Goal: Book appointment/travel/reservation

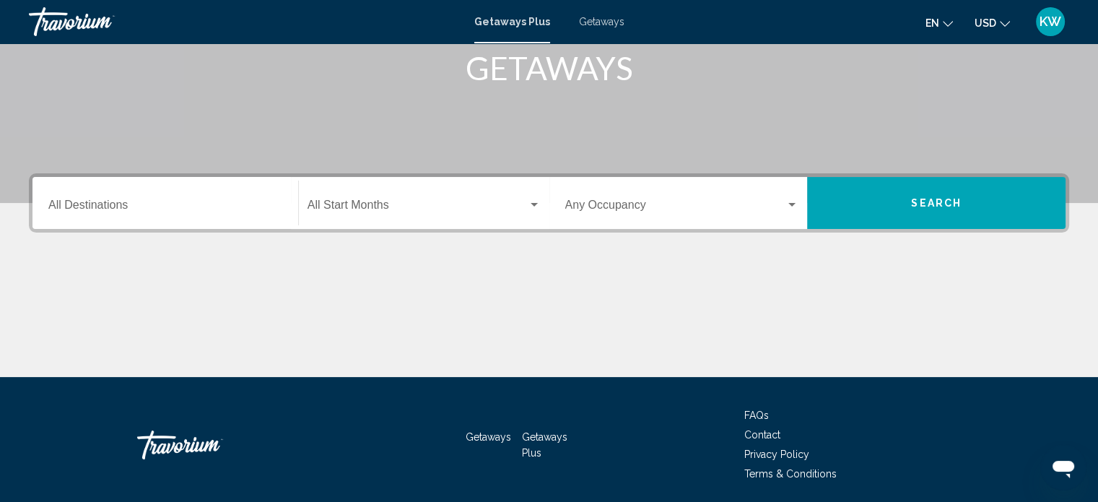
scroll to position [231, 0]
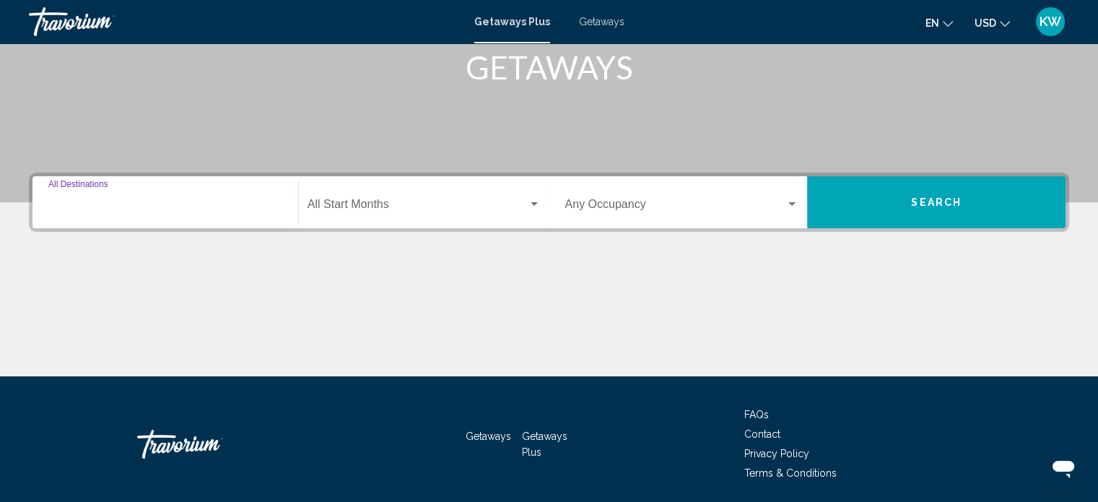
click at [248, 203] on input "Destination All Destinations" at bounding box center [165, 207] width 234 height 13
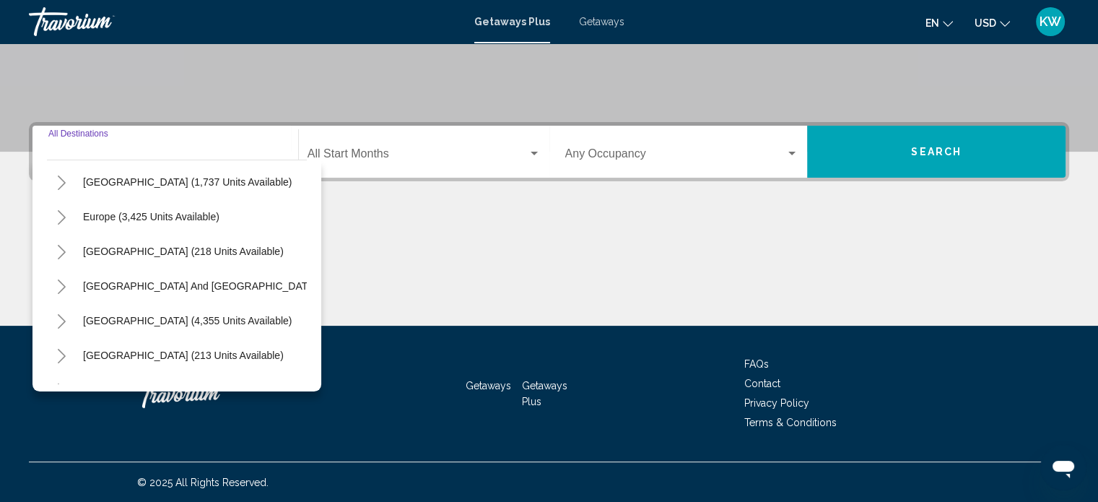
scroll to position [245, 0]
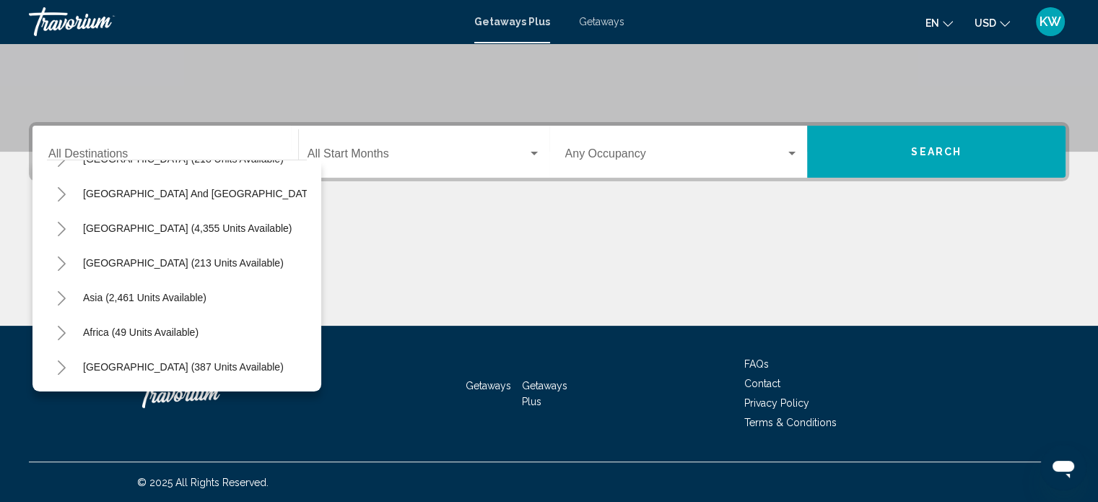
click at [425, 251] on div "Main content" at bounding box center [549, 271] width 1040 height 108
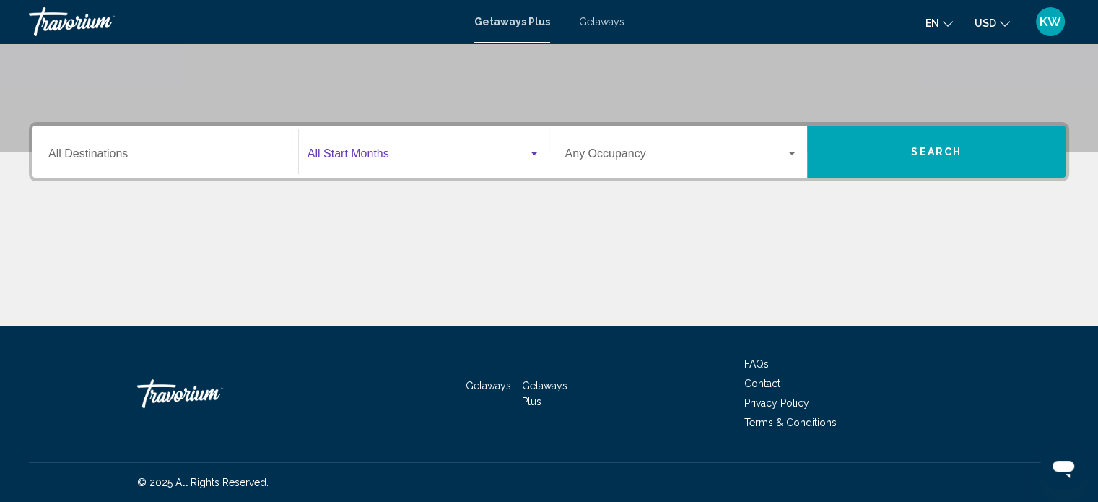
click at [522, 160] on span "Search widget" at bounding box center [418, 156] width 220 height 13
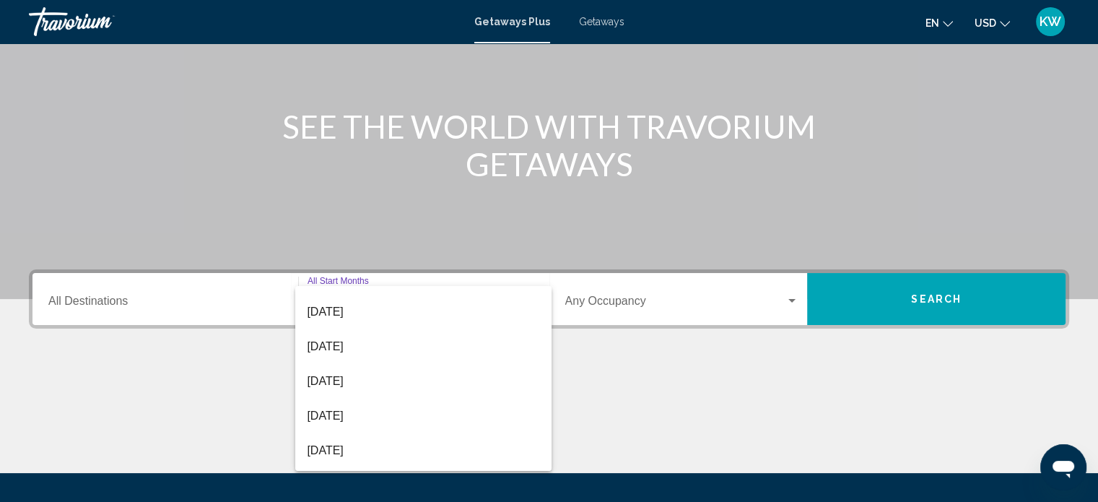
scroll to position [207, 0]
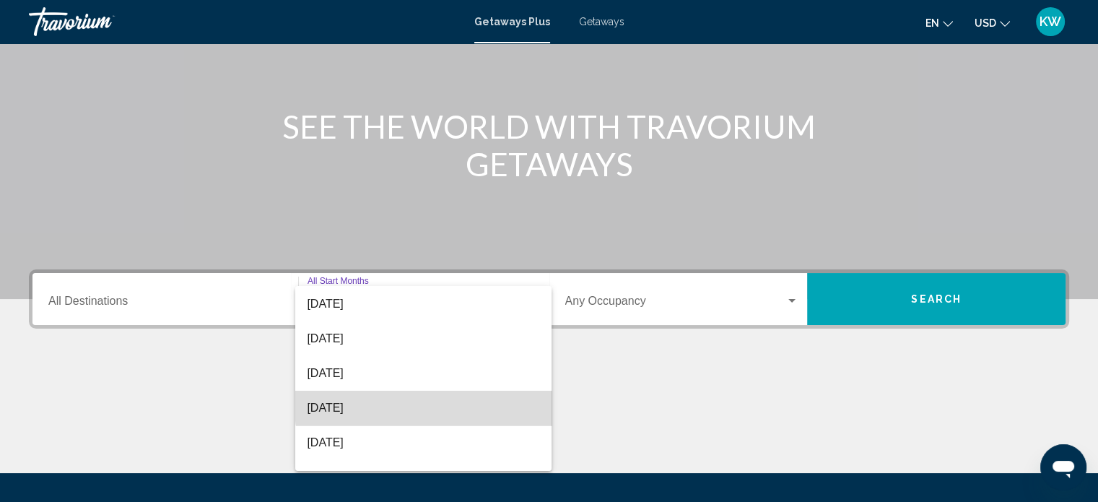
click at [461, 405] on span "[DATE]" at bounding box center [423, 408] width 233 height 35
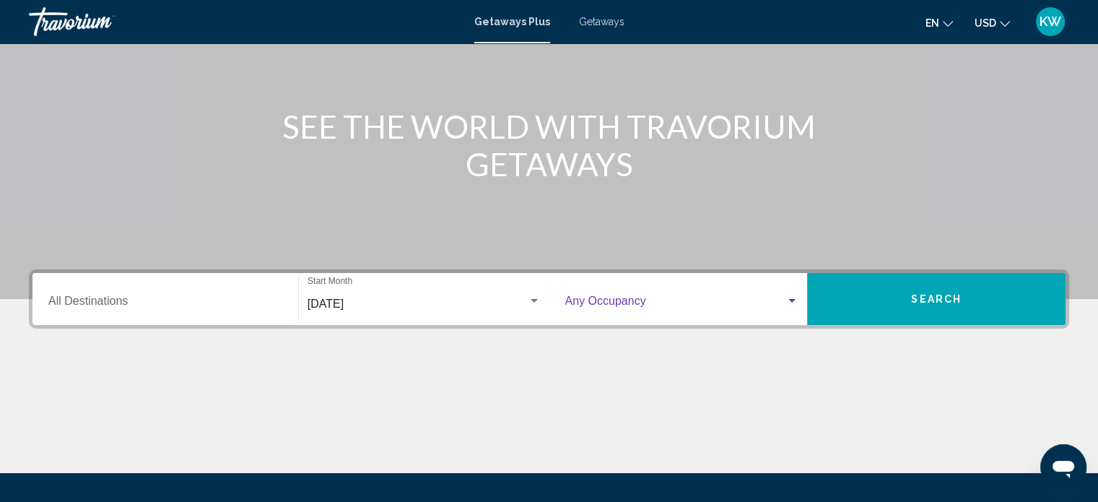
click at [660, 303] on span "Search widget" at bounding box center [675, 303] width 221 height 13
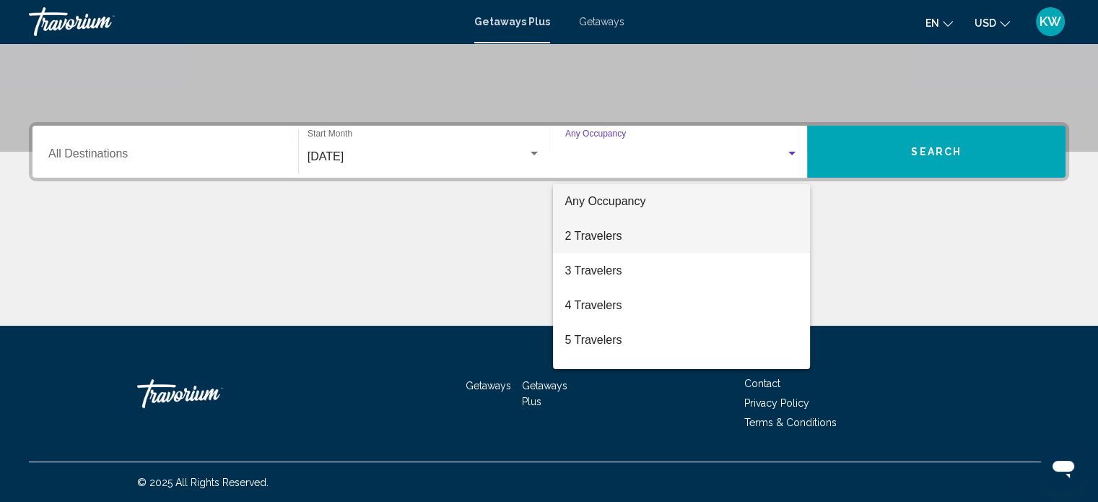
scroll to position [221, 0]
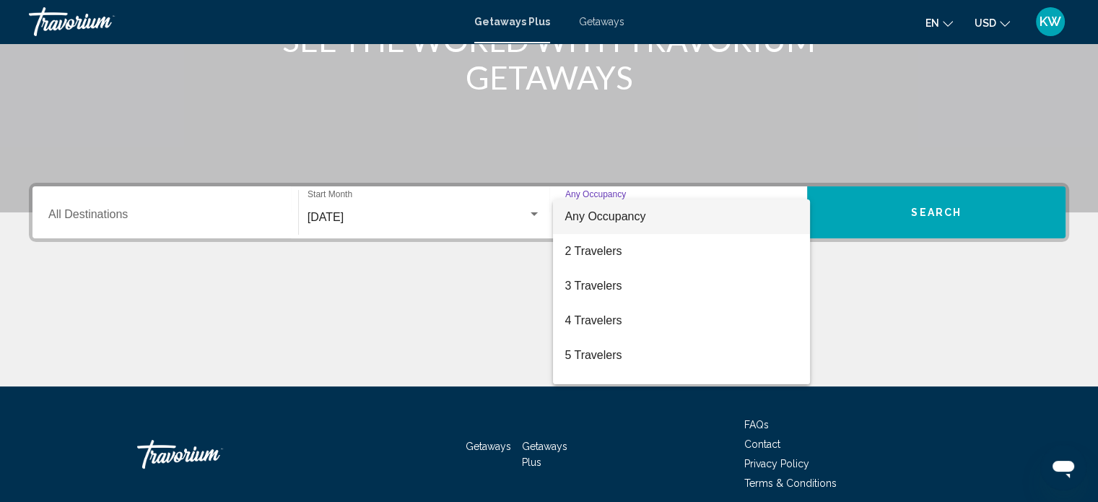
click at [519, 299] on div at bounding box center [549, 251] width 1098 height 502
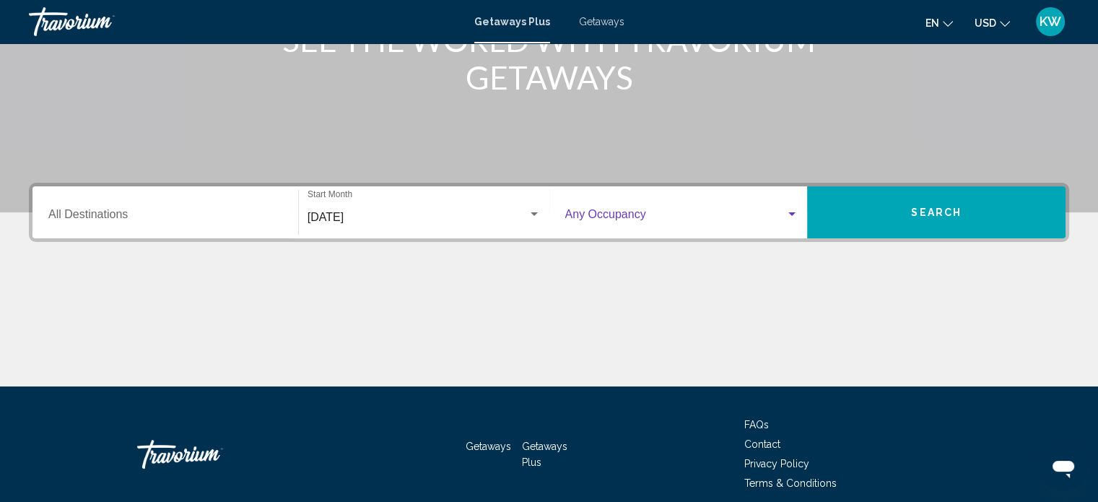
click at [744, 221] on span "Search widget" at bounding box center [675, 217] width 221 height 13
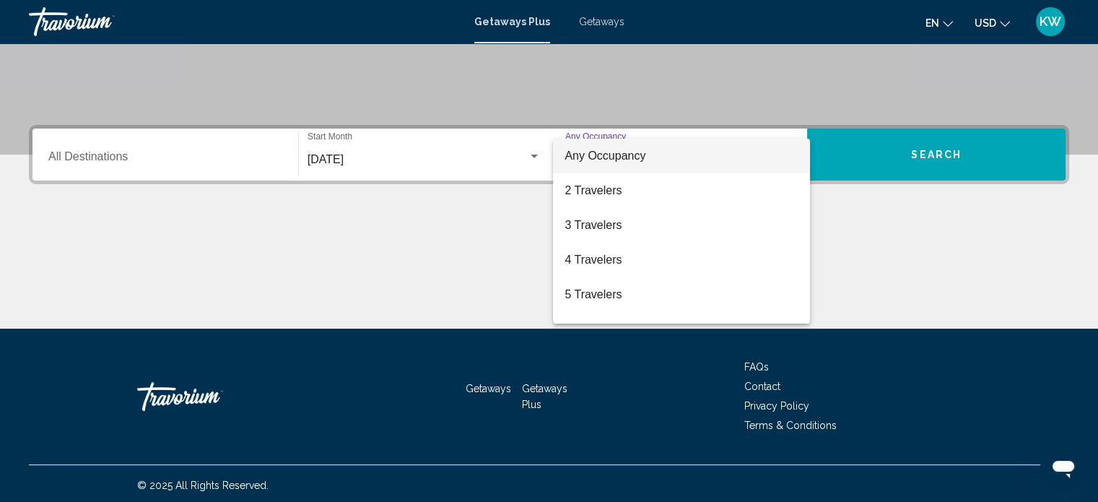
scroll to position [282, 0]
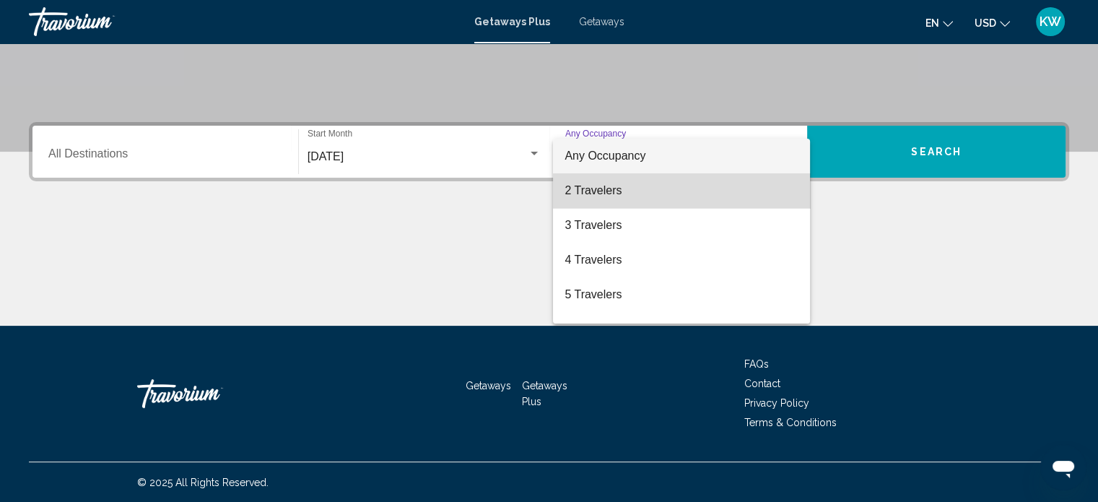
click at [711, 196] on span "2 Travelers" at bounding box center [682, 190] width 234 height 35
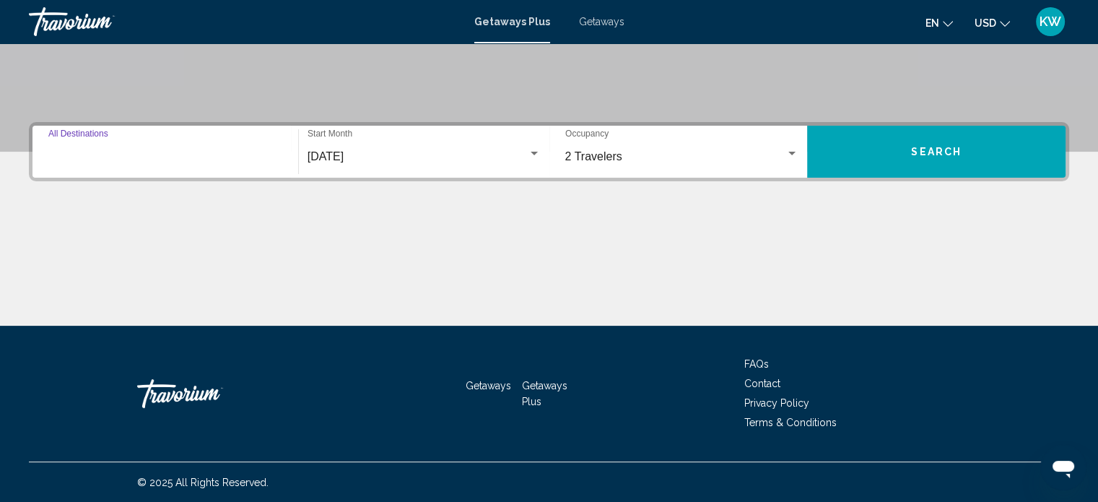
click at [222, 161] on input "Destination All Destinations" at bounding box center [165, 156] width 234 height 13
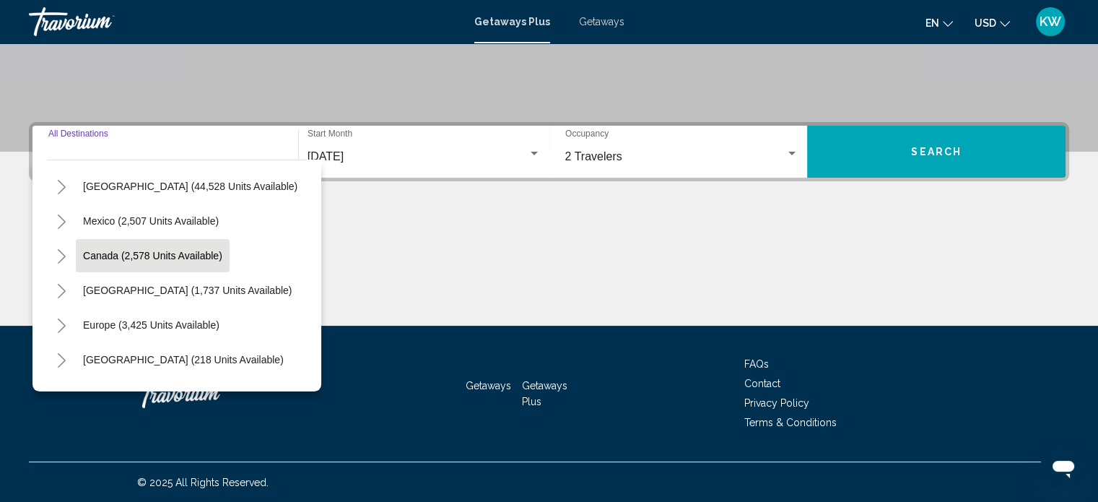
scroll to position [0, 0]
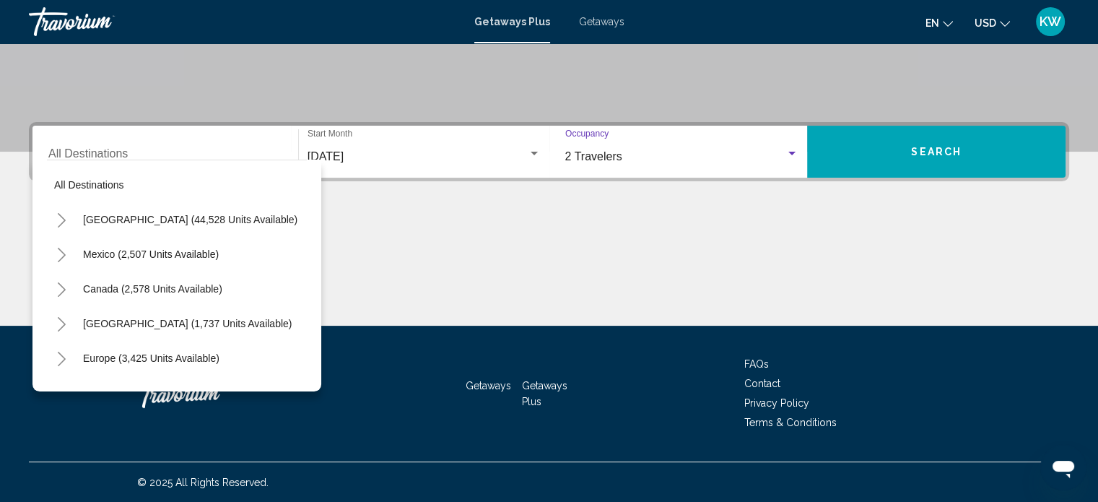
click at [741, 158] on div "2 Travelers" at bounding box center [675, 156] width 221 height 13
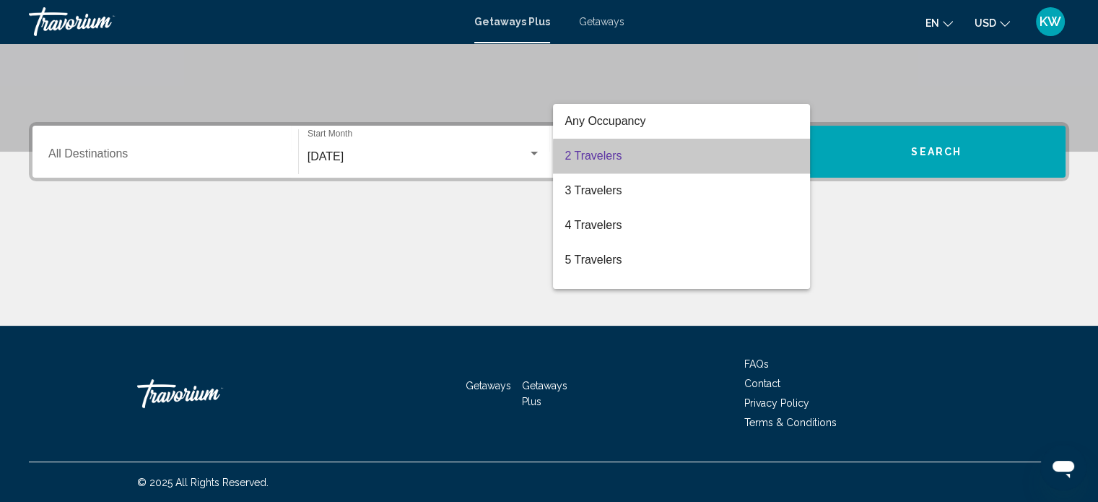
click at [741, 158] on span "2 Travelers" at bounding box center [682, 156] width 234 height 35
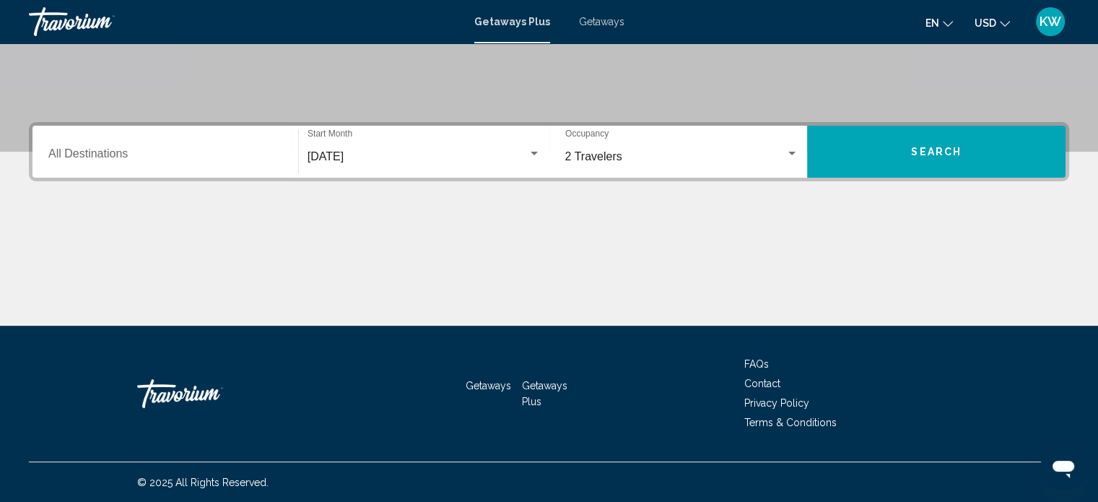
click at [222, 167] on div "Destination All Destinations" at bounding box center [165, 151] width 234 height 45
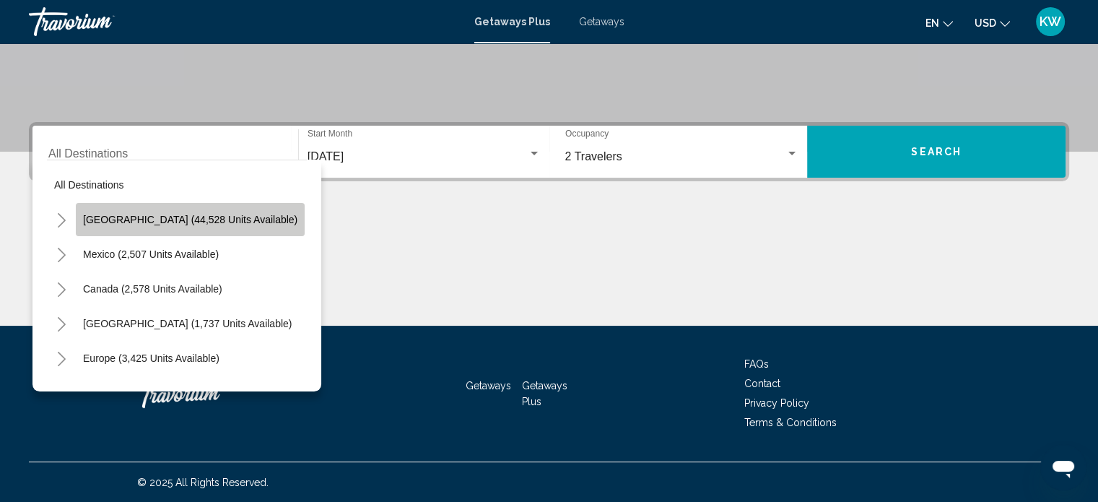
click at [241, 225] on button "[GEOGRAPHIC_DATA] (44,528 units available)" at bounding box center [190, 219] width 229 height 33
type input "**********"
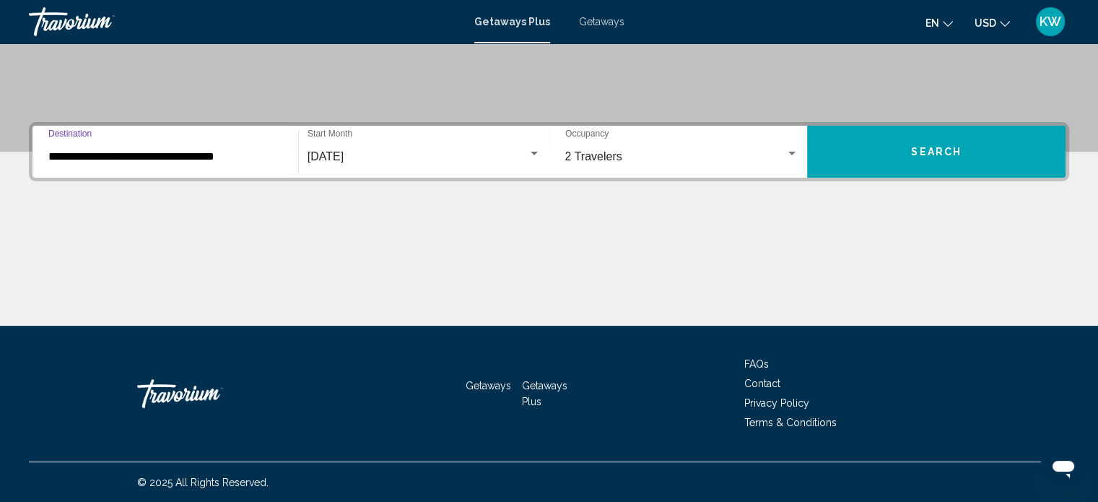
click at [876, 149] on button "Search" at bounding box center [936, 152] width 258 height 52
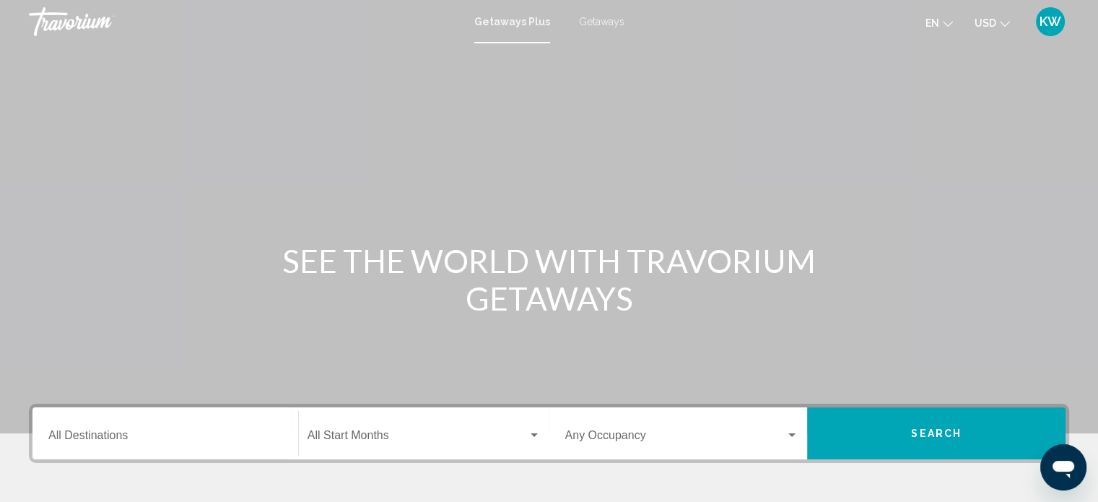
click at [601, 23] on span "Getaways" at bounding box center [601, 22] width 45 height 12
click at [520, 22] on span "Getaways Plus" at bounding box center [509, 22] width 68 height 12
